Goal: Transaction & Acquisition: Purchase product/service

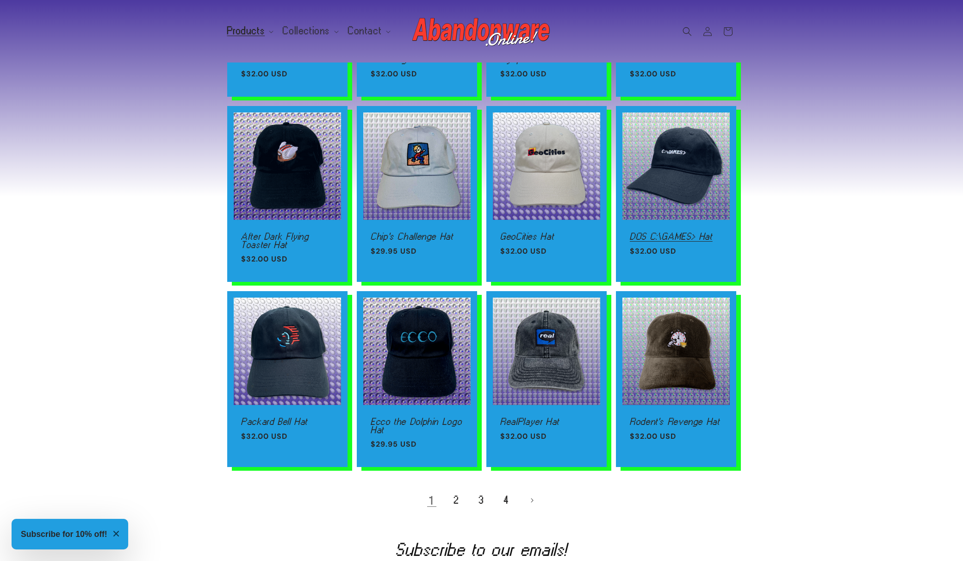
scroll to position [406, 0]
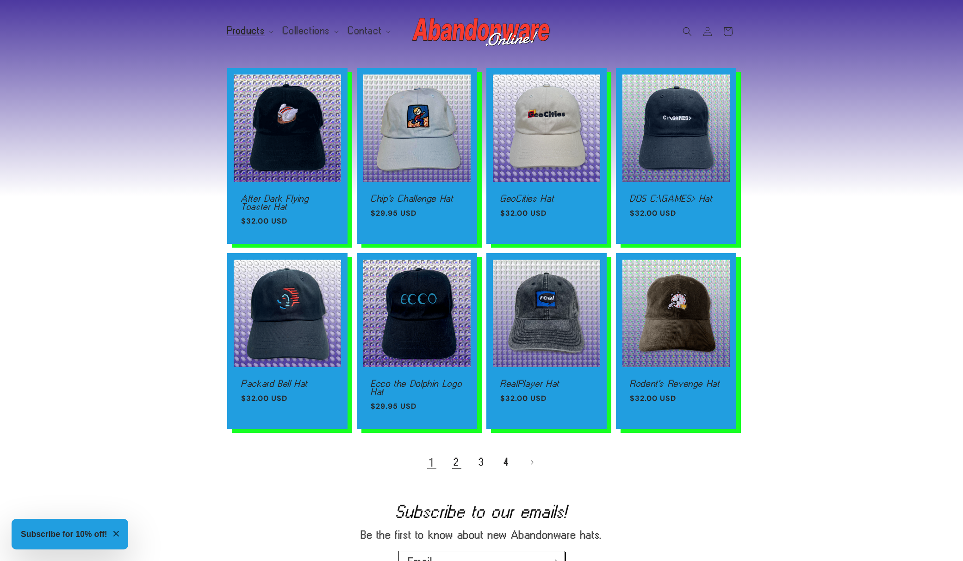
click at [456, 469] on link "2" at bounding box center [457, 462] width 20 height 20
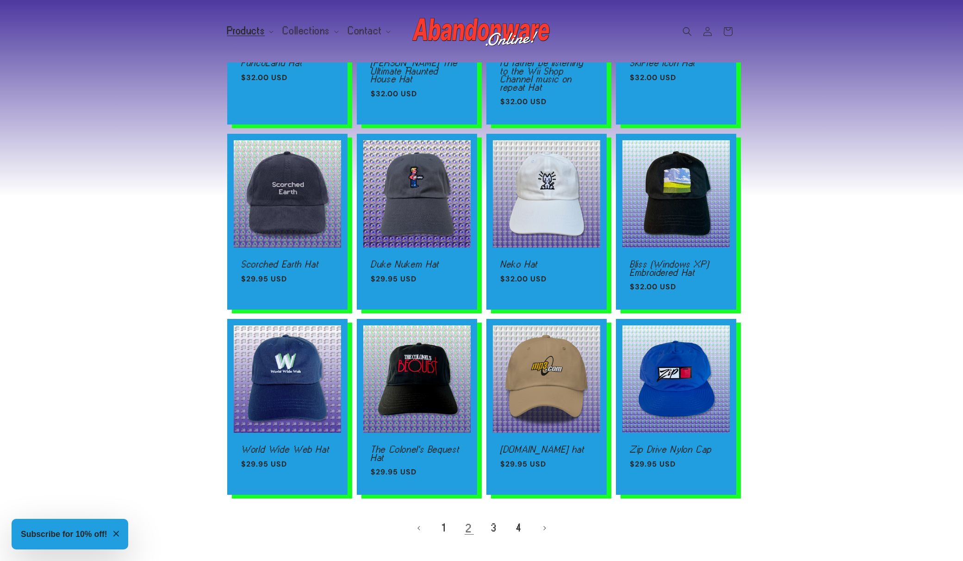
scroll to position [357, 0]
click at [496, 528] on link "3" at bounding box center [494, 527] width 20 height 20
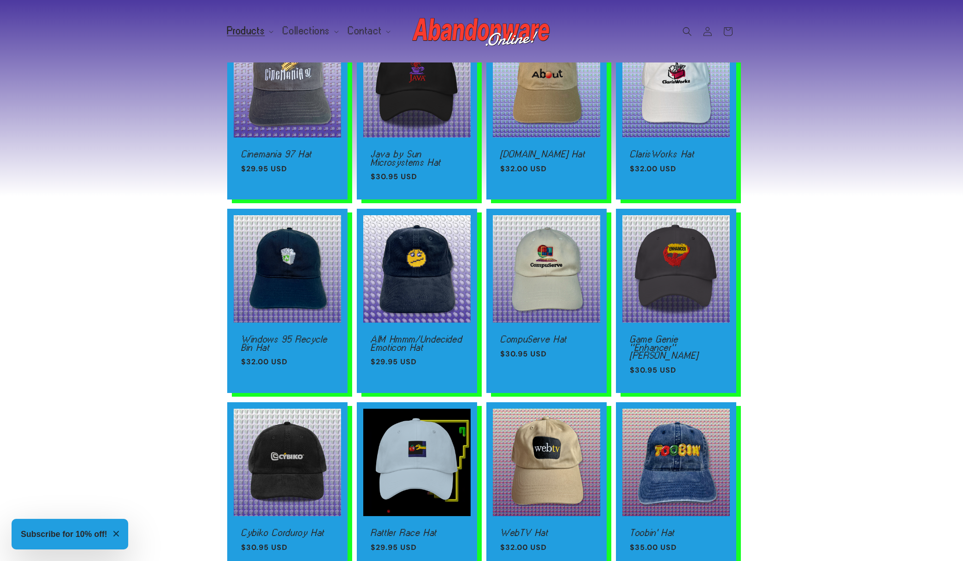
scroll to position [336, 0]
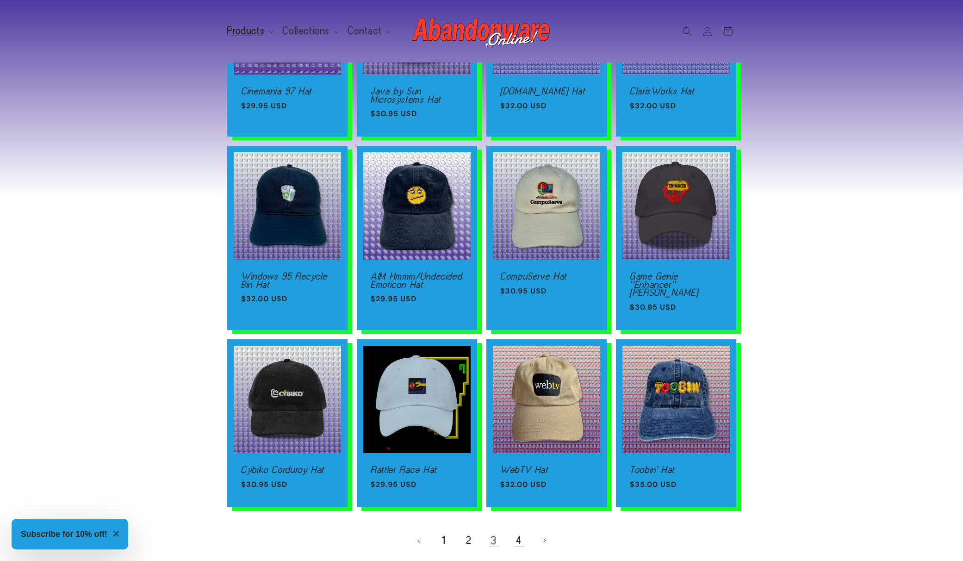
click at [520, 534] on link "4" at bounding box center [519, 540] width 20 height 20
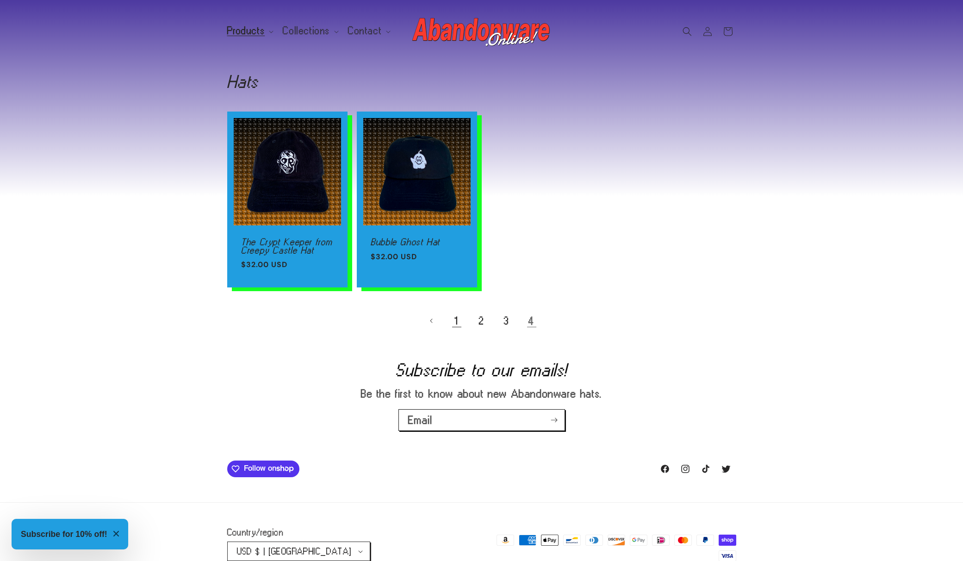
click at [459, 323] on link "1" at bounding box center [457, 320] width 20 height 20
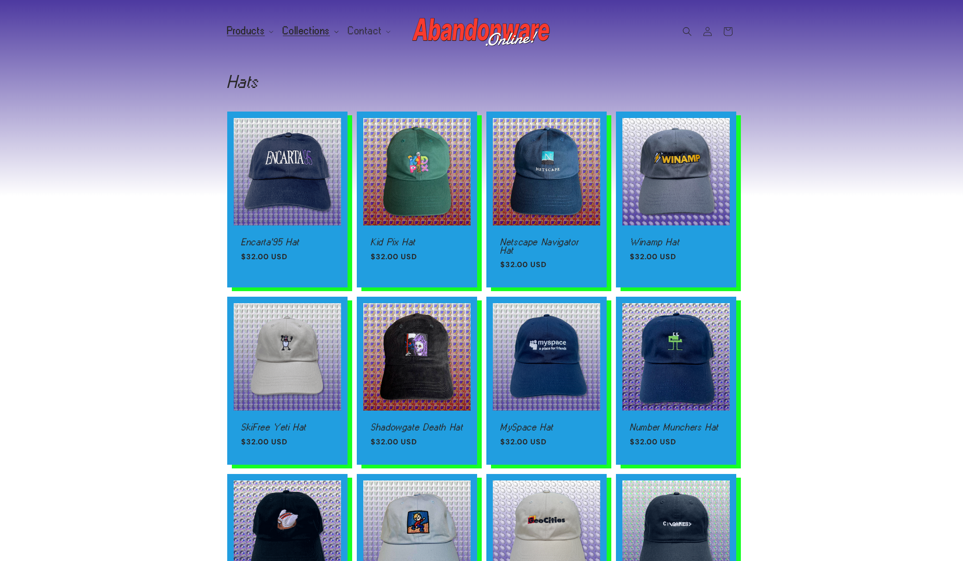
click at [298, 31] on span "Collections" at bounding box center [306, 31] width 47 height 8
click at [256, 37] on summary "Products" at bounding box center [250, 30] width 56 height 19
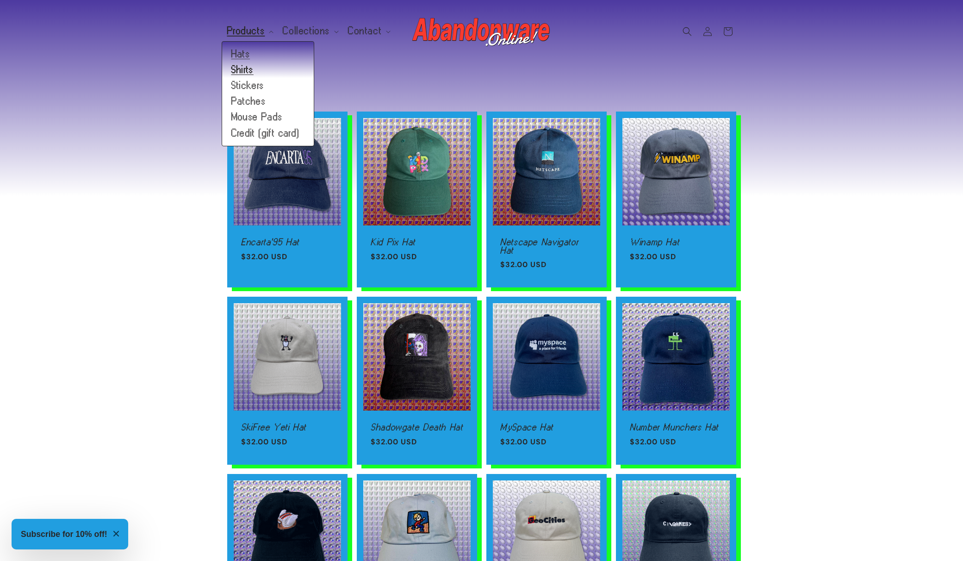
click at [248, 73] on link "Shirts" at bounding box center [268, 70] width 92 height 16
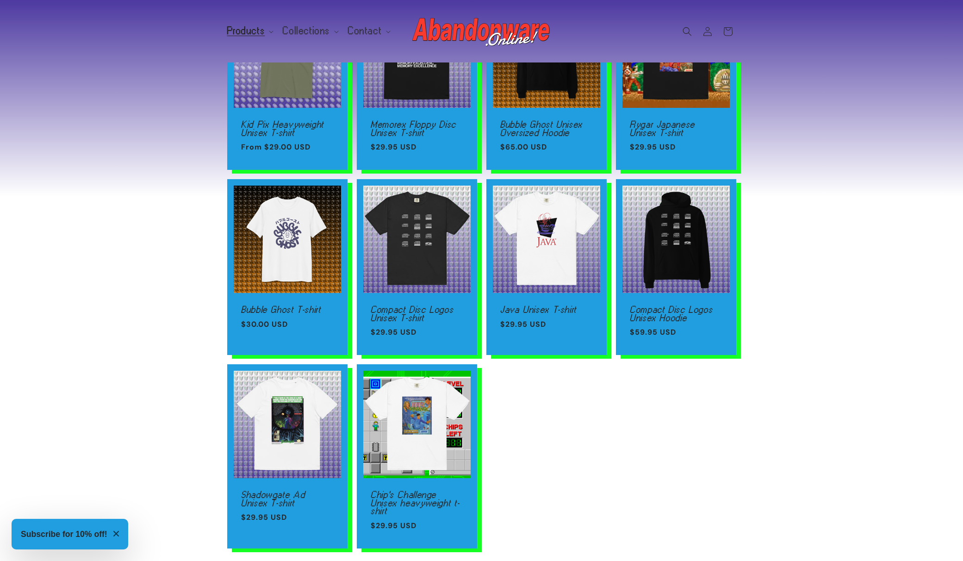
scroll to position [175, 0]
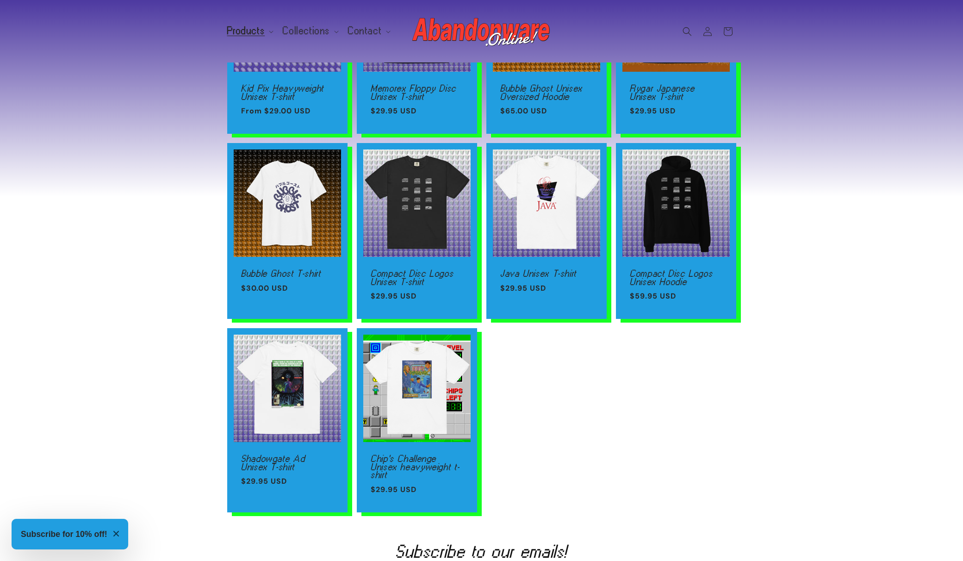
click at [189, 184] on div "Kid Pix Heavyweight Unisex T-shirt Kid Pix Heavyweight Unisex T-shirt Regular p…" at bounding box center [481, 235] width 963 height 554
